Goal: Check status: Check status

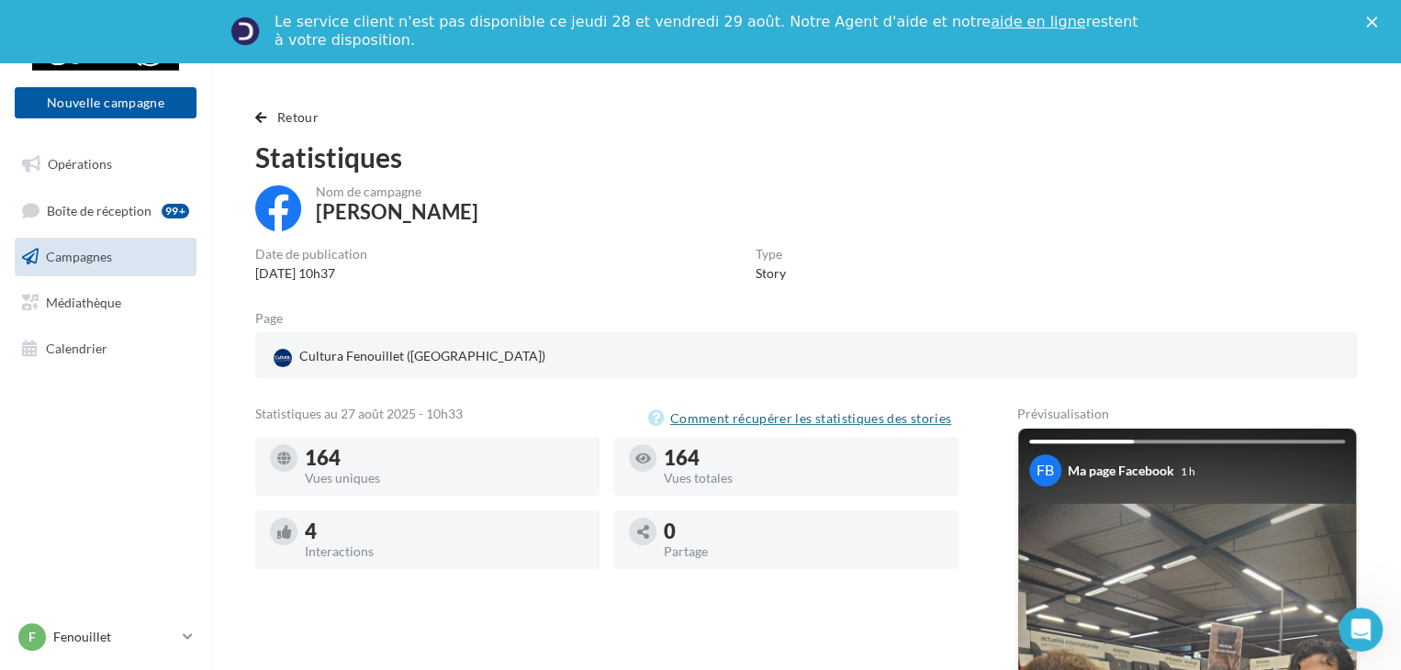
click at [780, 425] on button "Comment récupérer les statistiques des stories" at bounding box center [803, 419] width 310 height 22
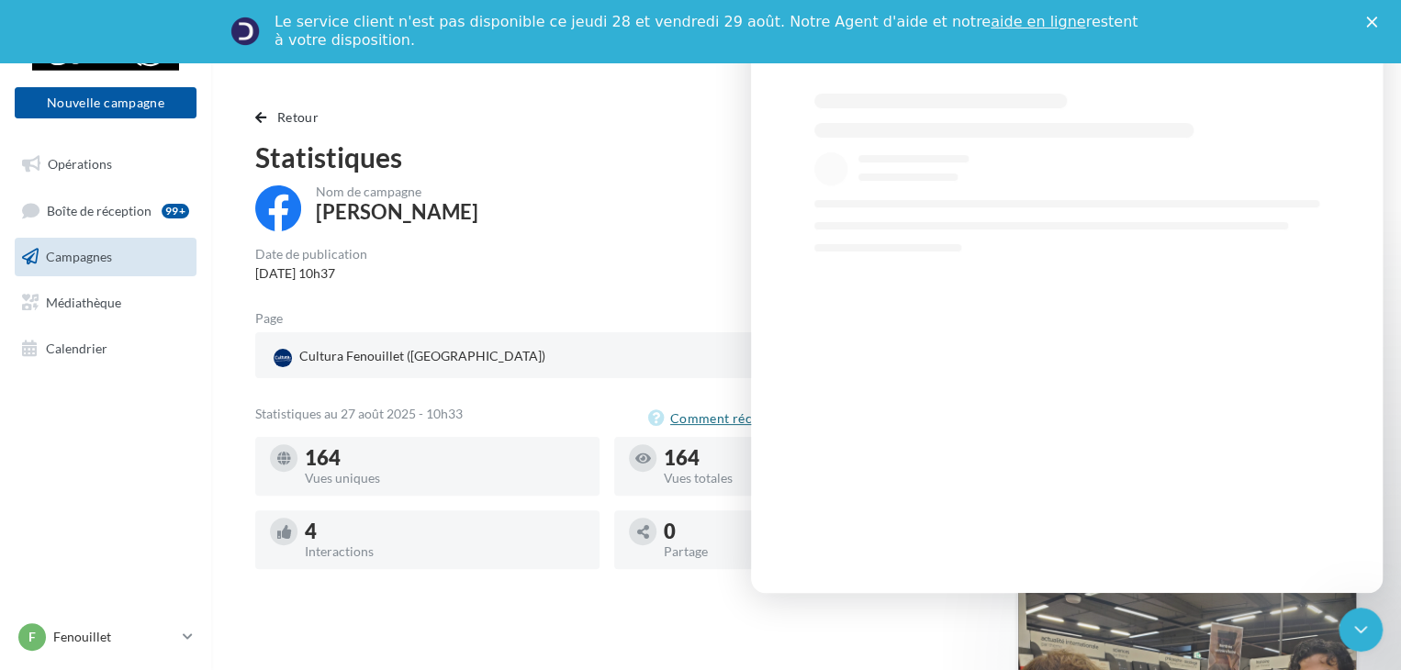
select select "**"
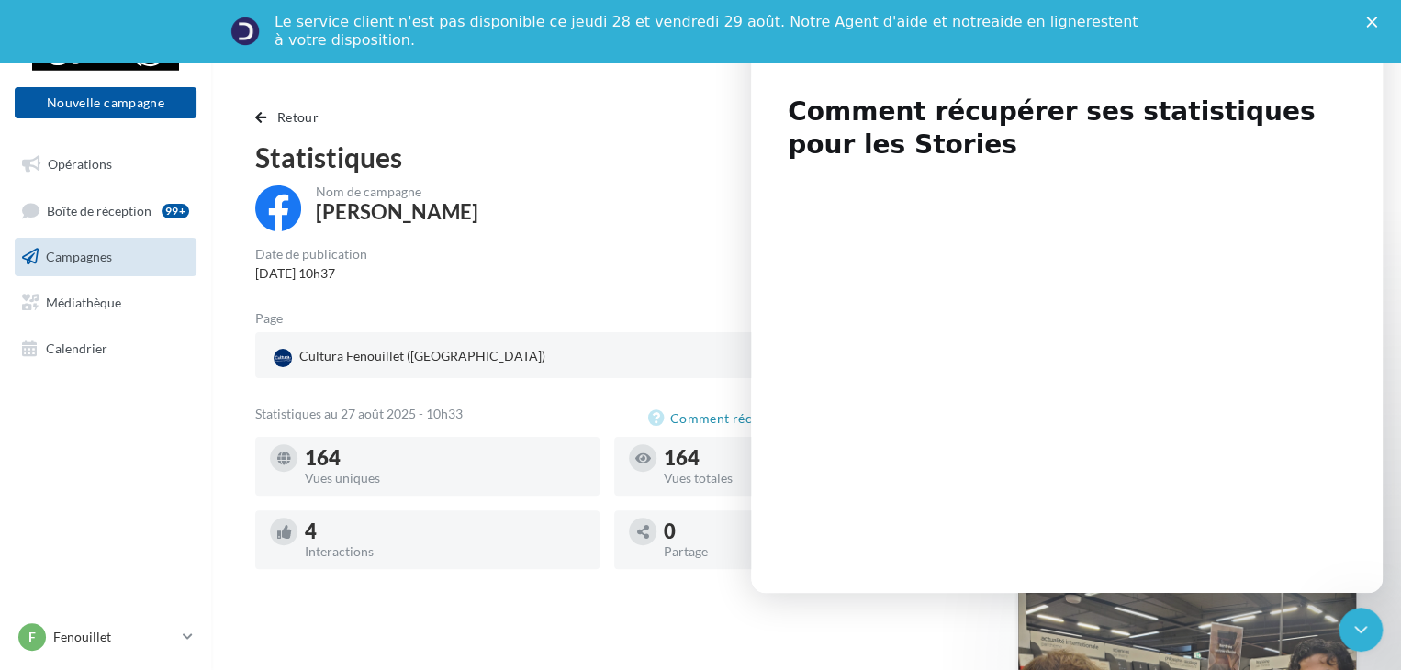
click at [1377, 17] on icon "Fermer" at bounding box center [1371, 22] width 11 height 11
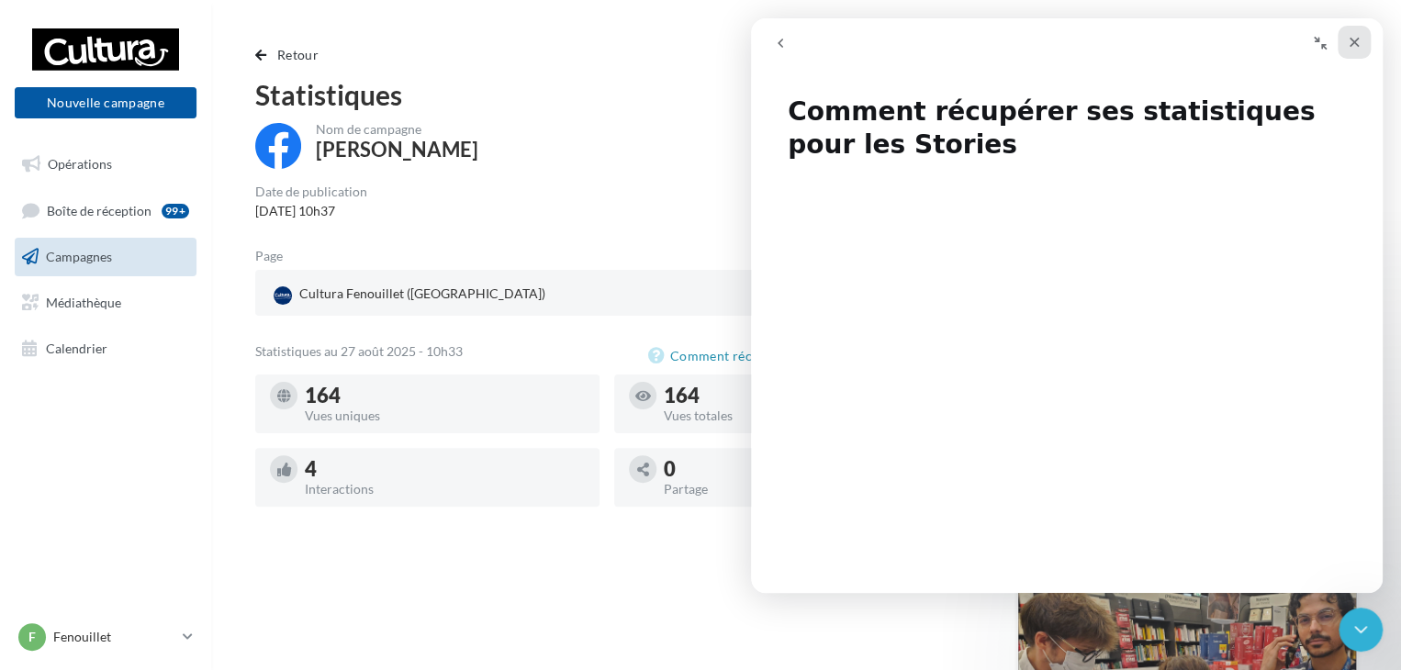
click at [1350, 49] on icon "Fermer" at bounding box center [1354, 42] width 15 height 15
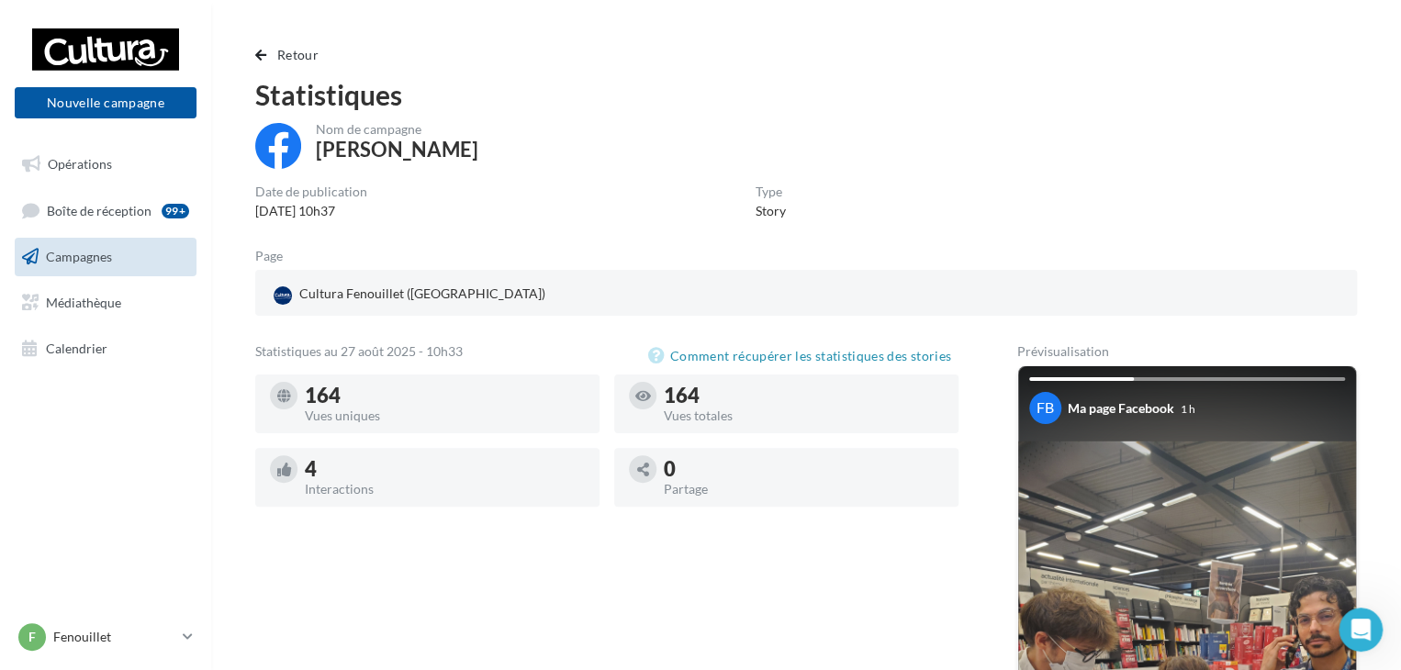
select select "**"
click at [107, 257] on span "Campagnes" at bounding box center [79, 257] width 66 height 16
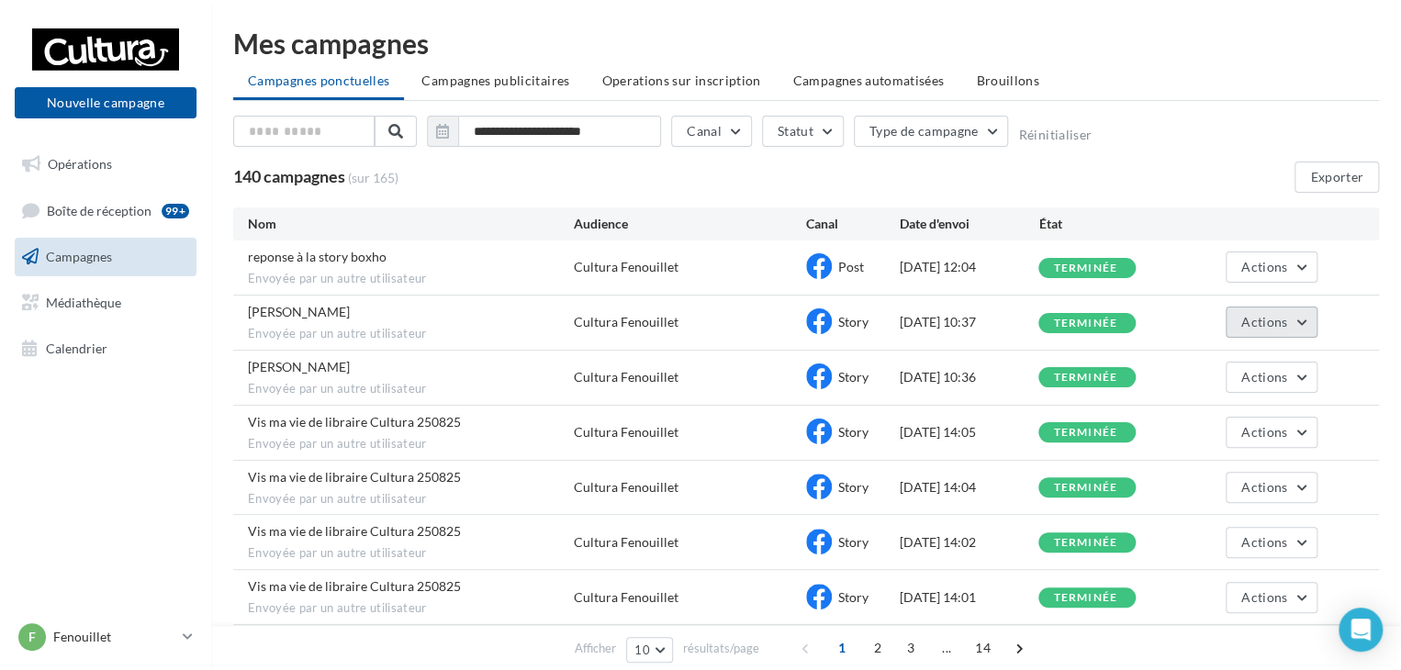
click at [1248, 315] on span "Actions" at bounding box center [1264, 322] width 46 height 16
click at [1253, 269] on span "Actions" at bounding box center [1264, 267] width 46 height 16
click at [1228, 305] on button "Voir les résultats" at bounding box center [1226, 310] width 184 height 48
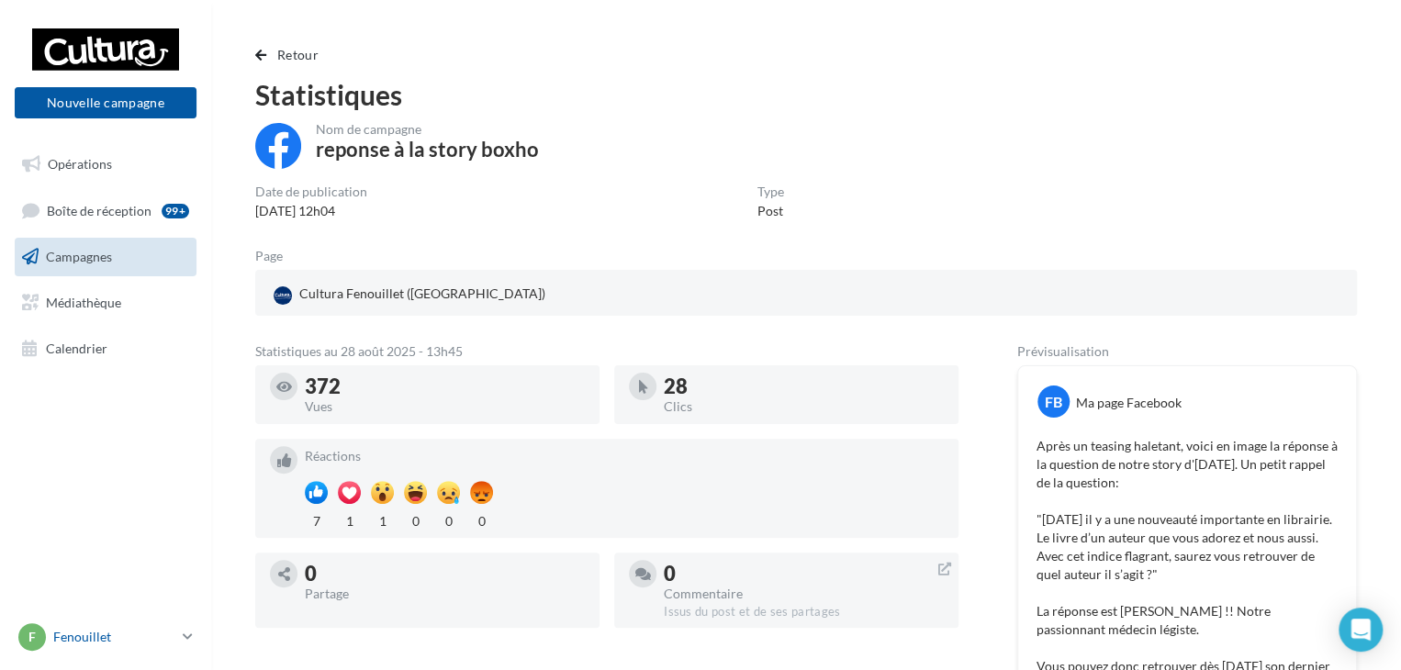
click at [192, 634] on icon at bounding box center [188, 637] width 10 height 16
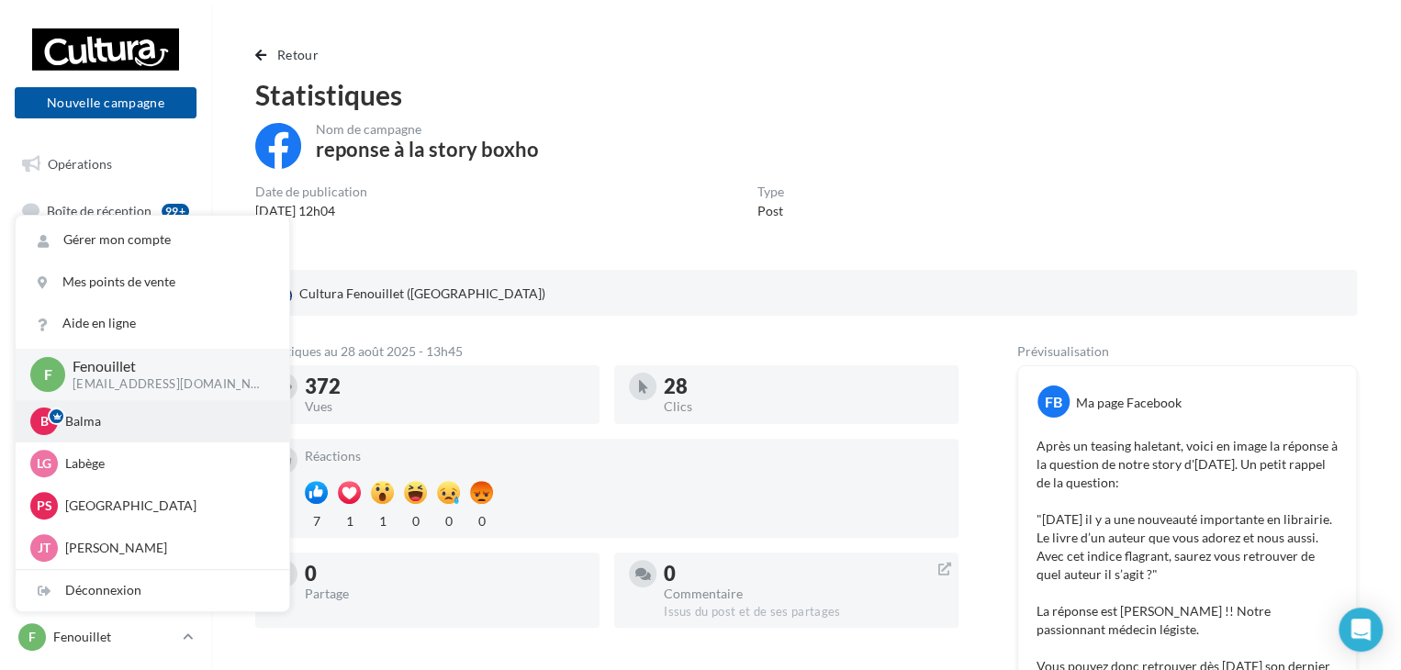
click at [127, 423] on p "Balma" at bounding box center [166, 421] width 202 height 18
